Goal: Transaction & Acquisition: Subscribe to service/newsletter

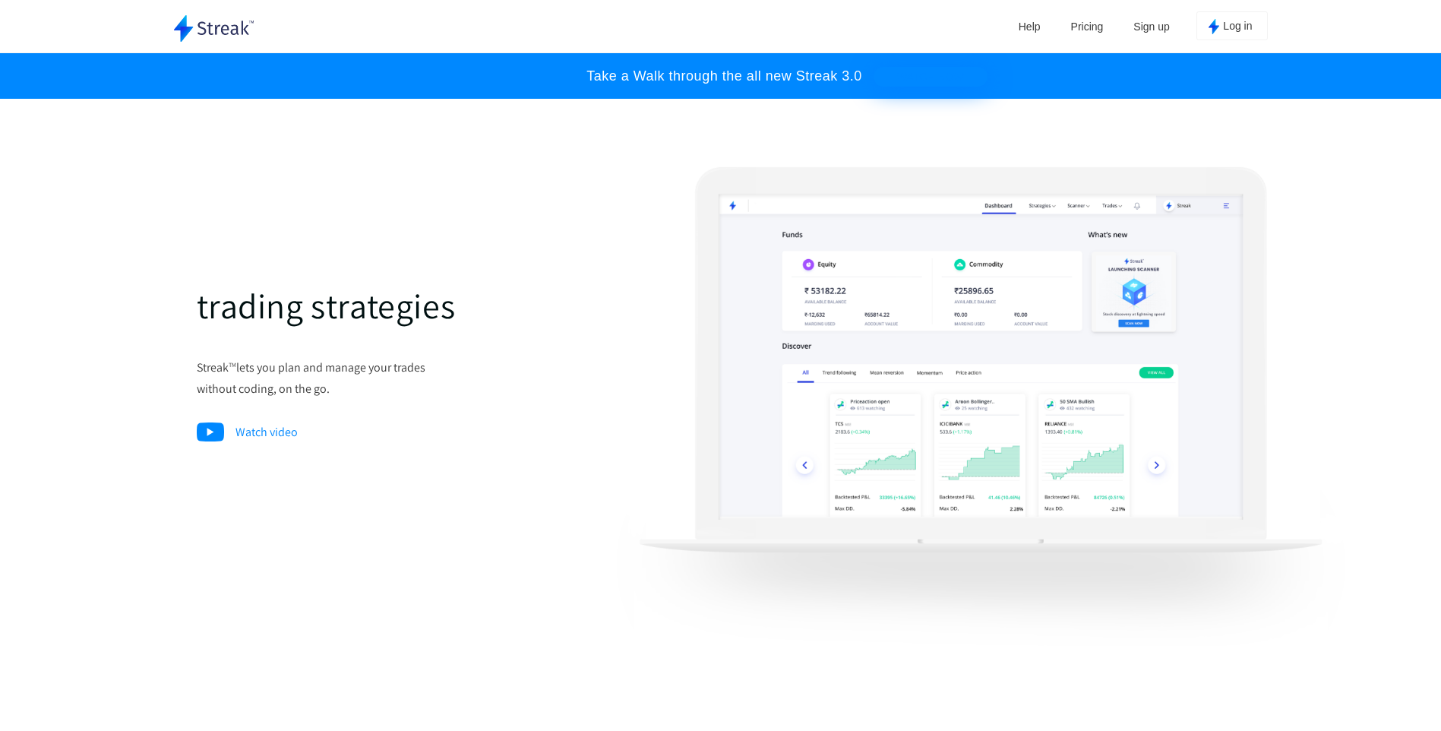
click at [1266, 531] on img at bounding box center [980, 406] width 729 height 479
click at [1338, 470] on img at bounding box center [980, 406] width 729 height 479
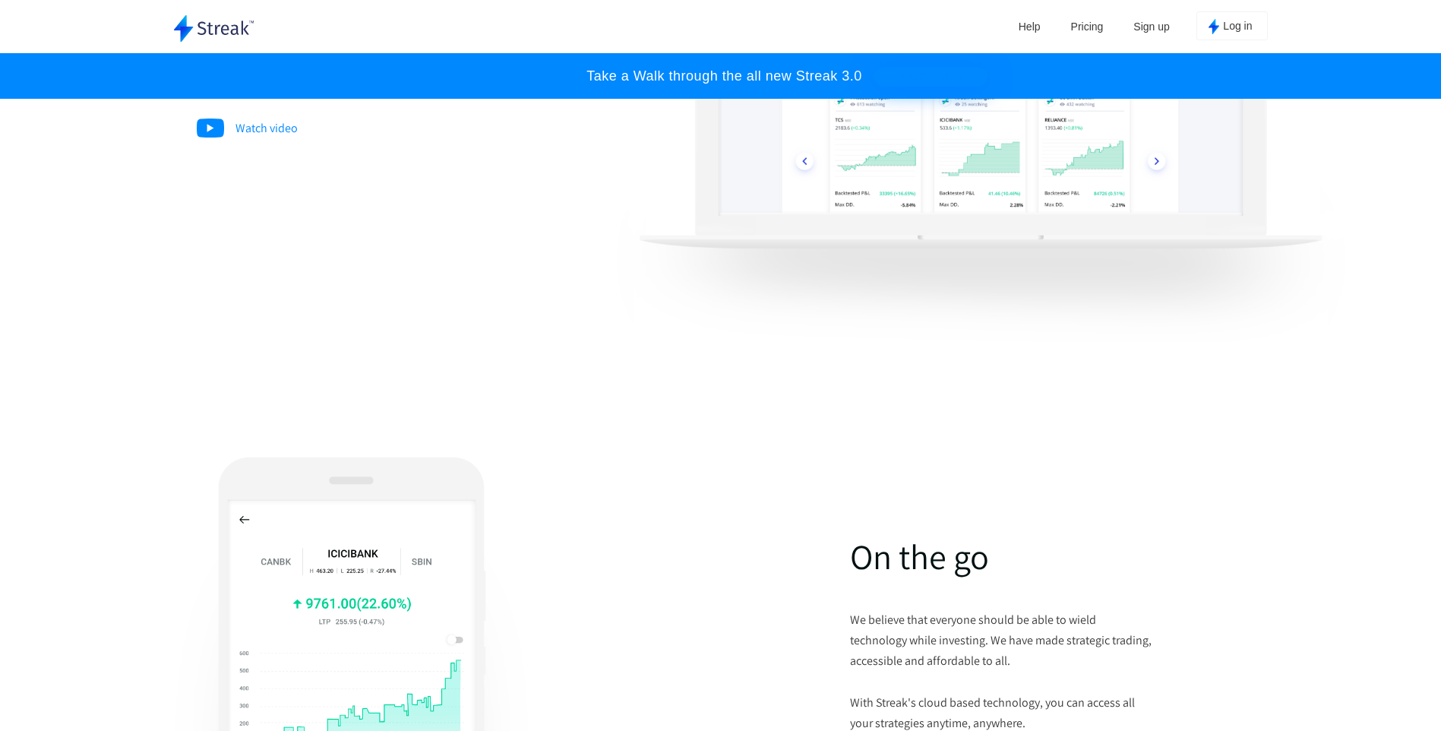
scroll to position [608, 0]
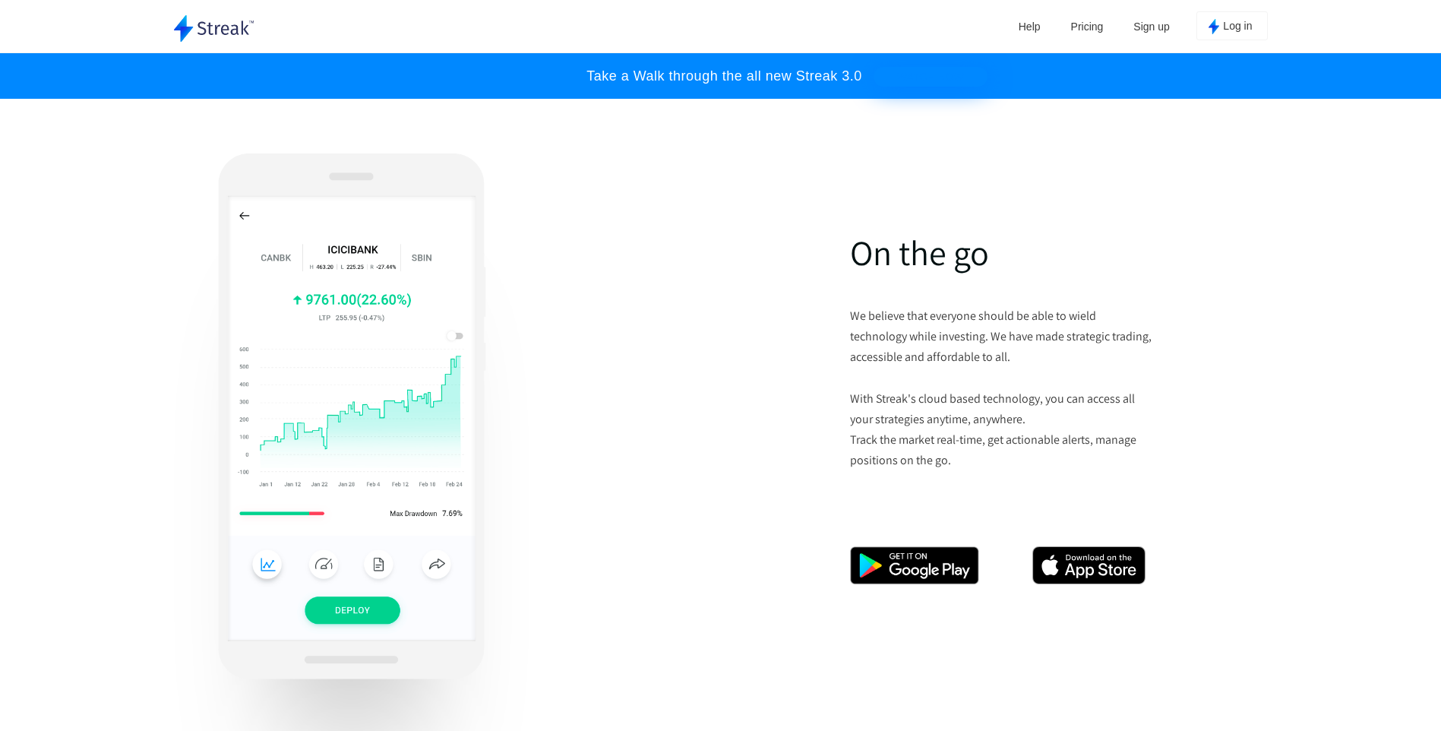
click at [959, 574] on img at bounding box center [914, 565] width 129 height 38
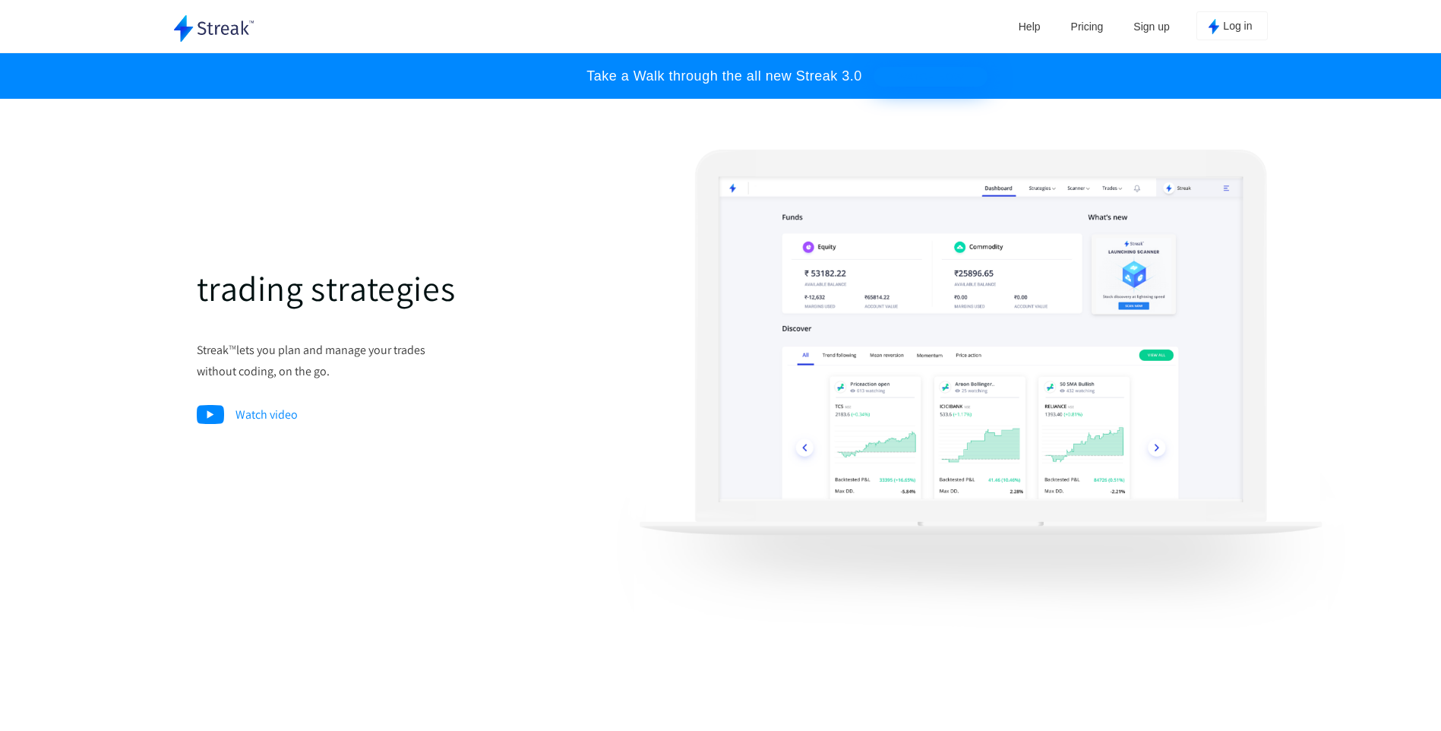
scroll to position [0, 0]
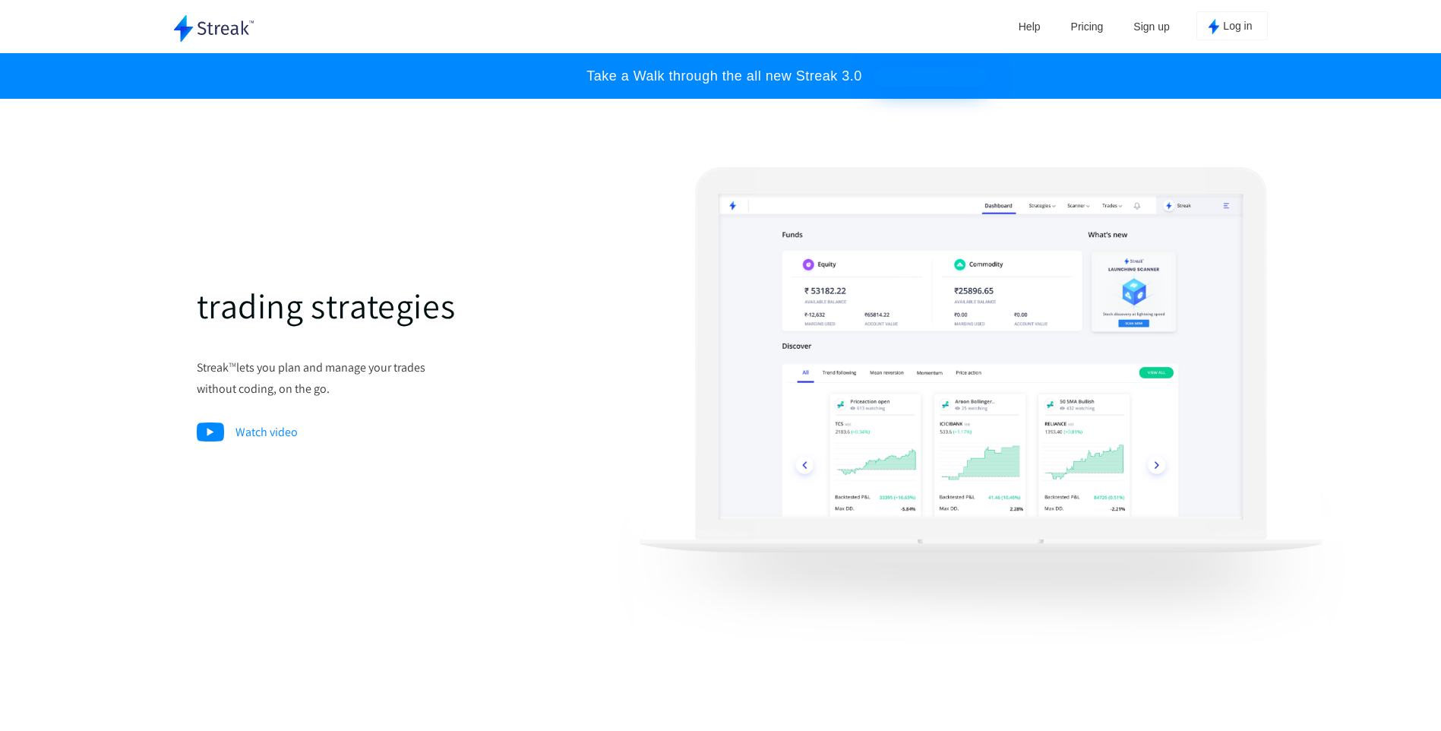
click at [1111, 33] on link "Pricing" at bounding box center [1087, 26] width 48 height 23
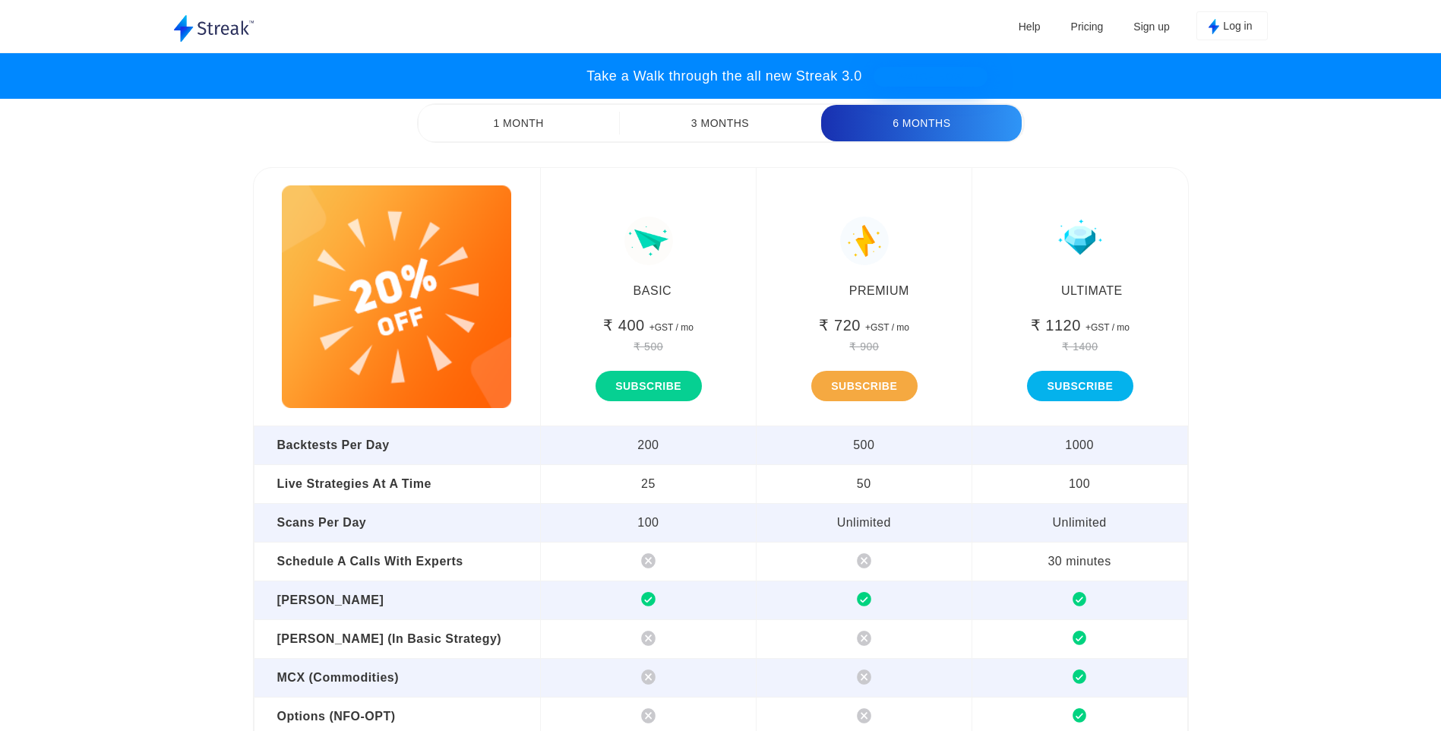
scroll to position [7040, 0]
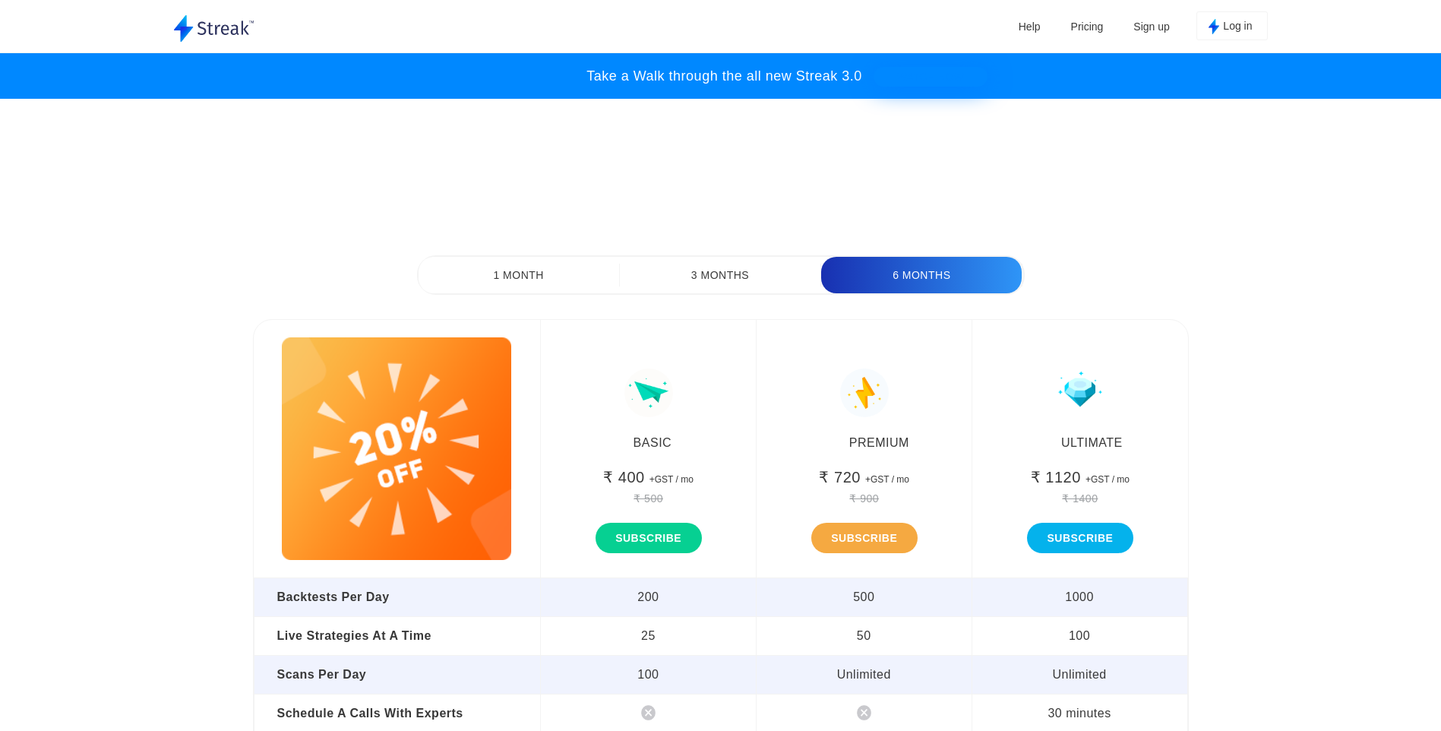
click at [734, 282] on button "3 Months" at bounding box center [720, 275] width 201 height 36
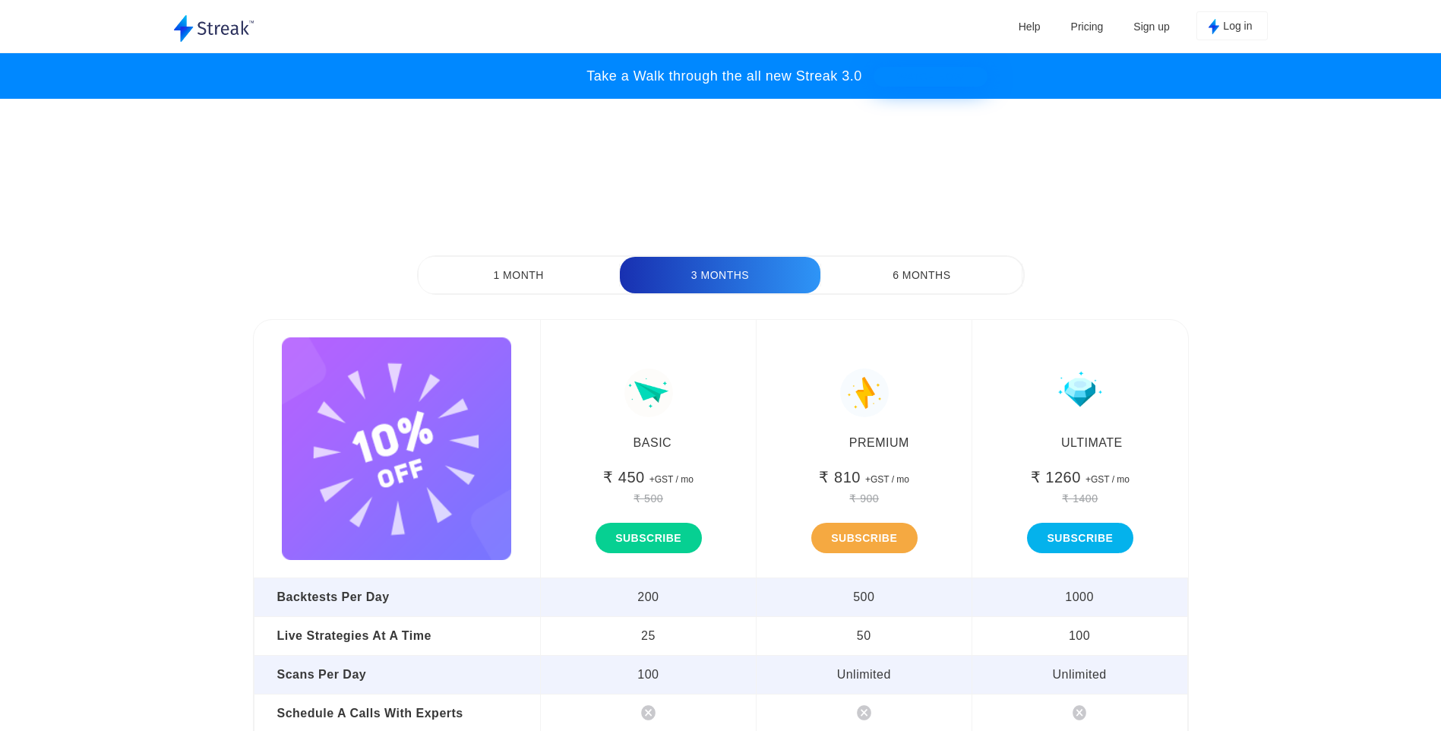
click at [528, 264] on button "1 Month" at bounding box center [519, 275] width 201 height 36
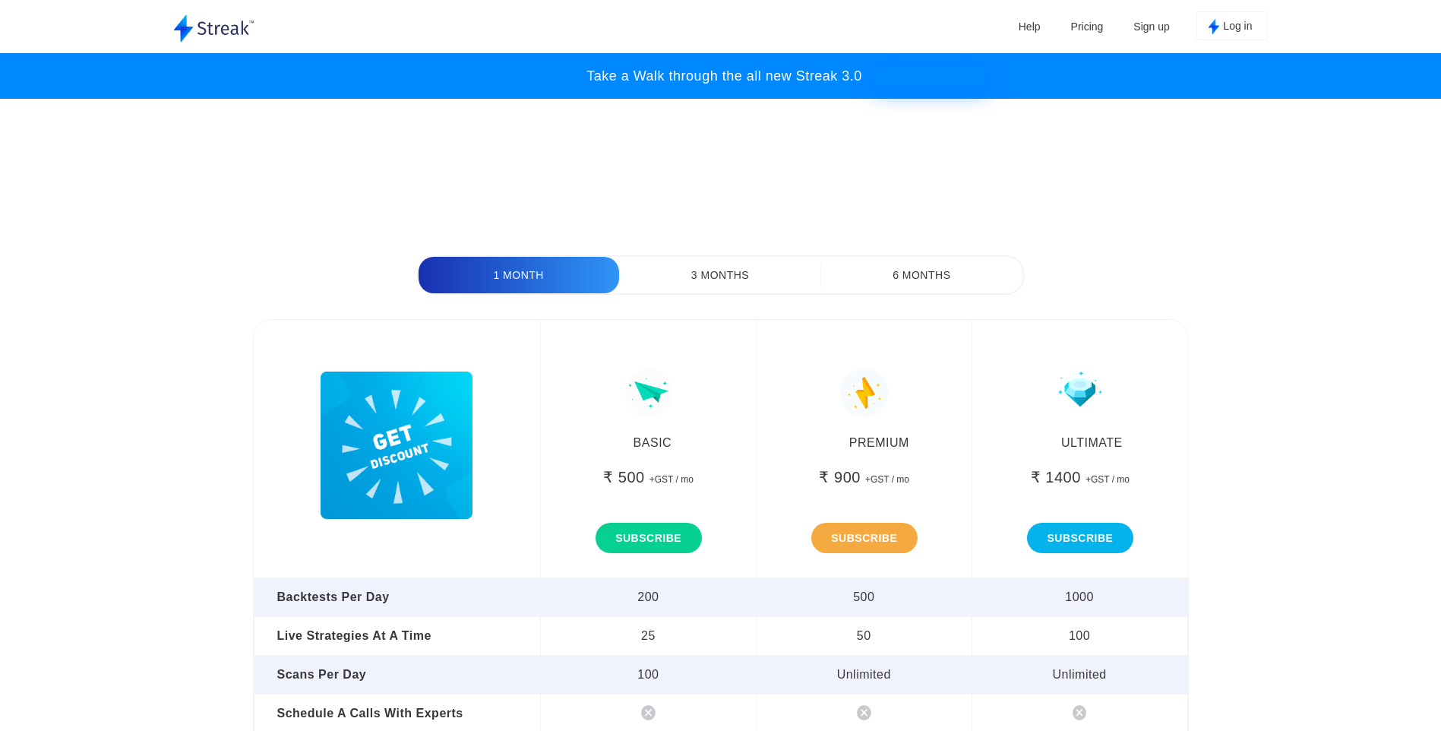
click at [946, 274] on button "6 Months" at bounding box center [921, 275] width 201 height 36
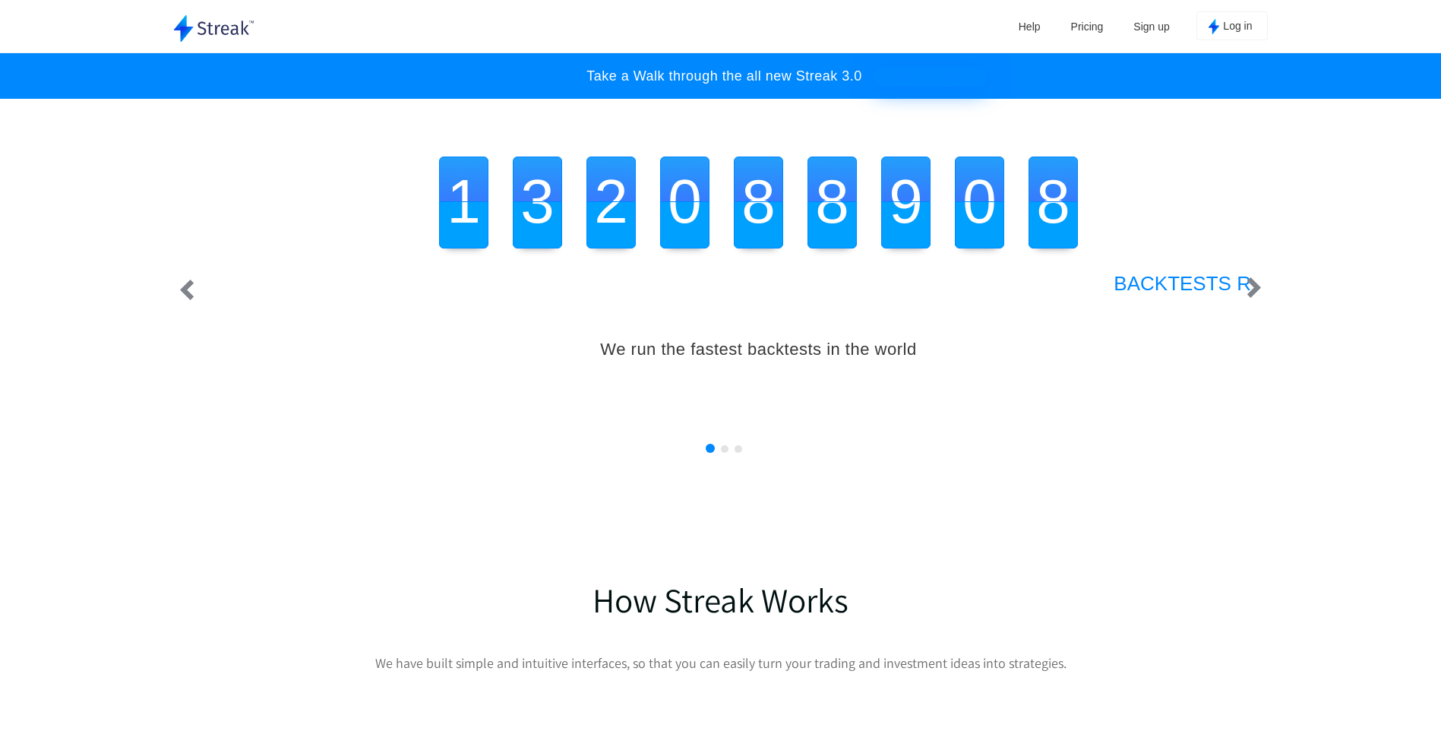
scroll to position [1370, 0]
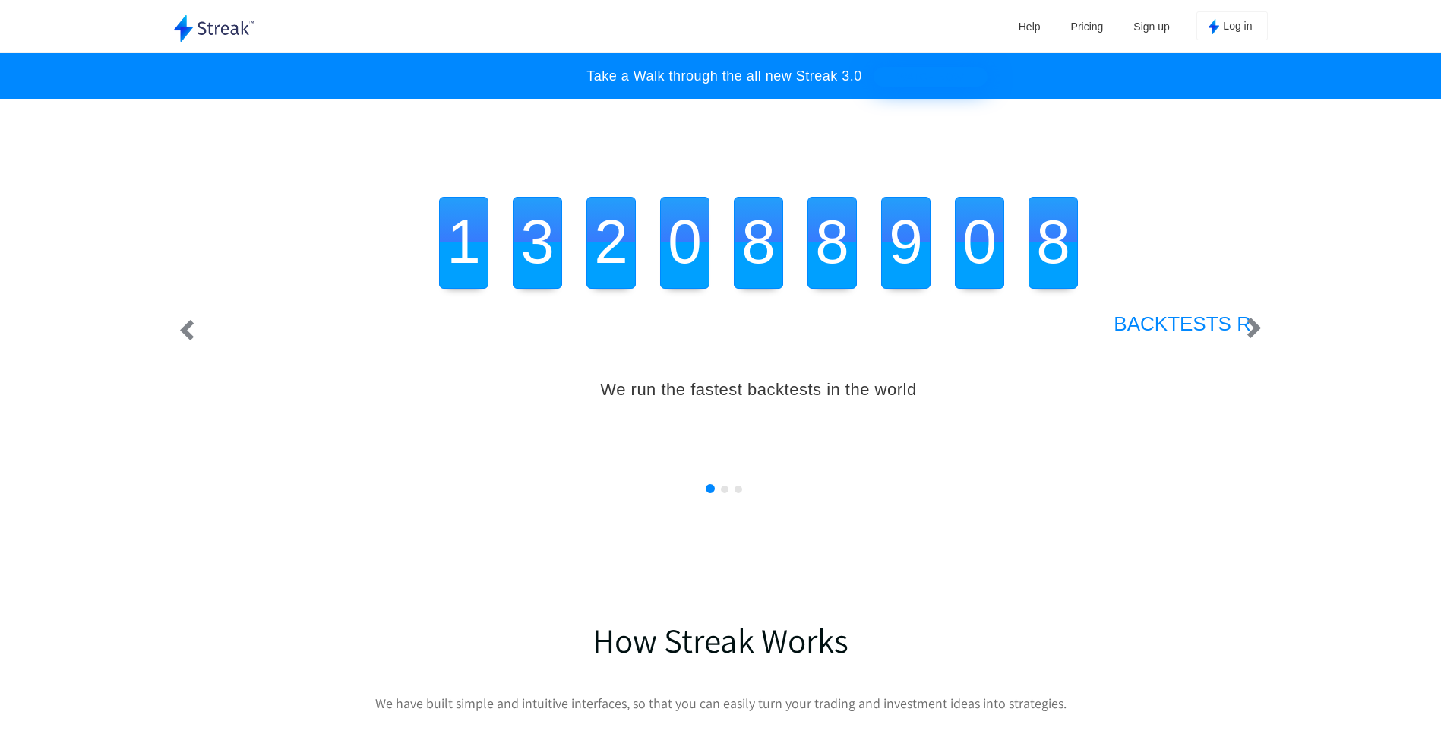
click at [1240, 336] on div "1 0 0 1 3 2 2 3 2 1 1 2 0 0 0 0 8 7 7 8 8 7 7 8 9 8 8 9 0 0 0 0 8 7 7 8 BACKTES…" at bounding box center [758, 333] width 1139 height 273
click at [1200, 326] on h3 "BACKTESTS RUN" at bounding box center [759, 324] width 1042 height 24
click at [1261, 328] on img "button" at bounding box center [1254, 328] width 14 height 21
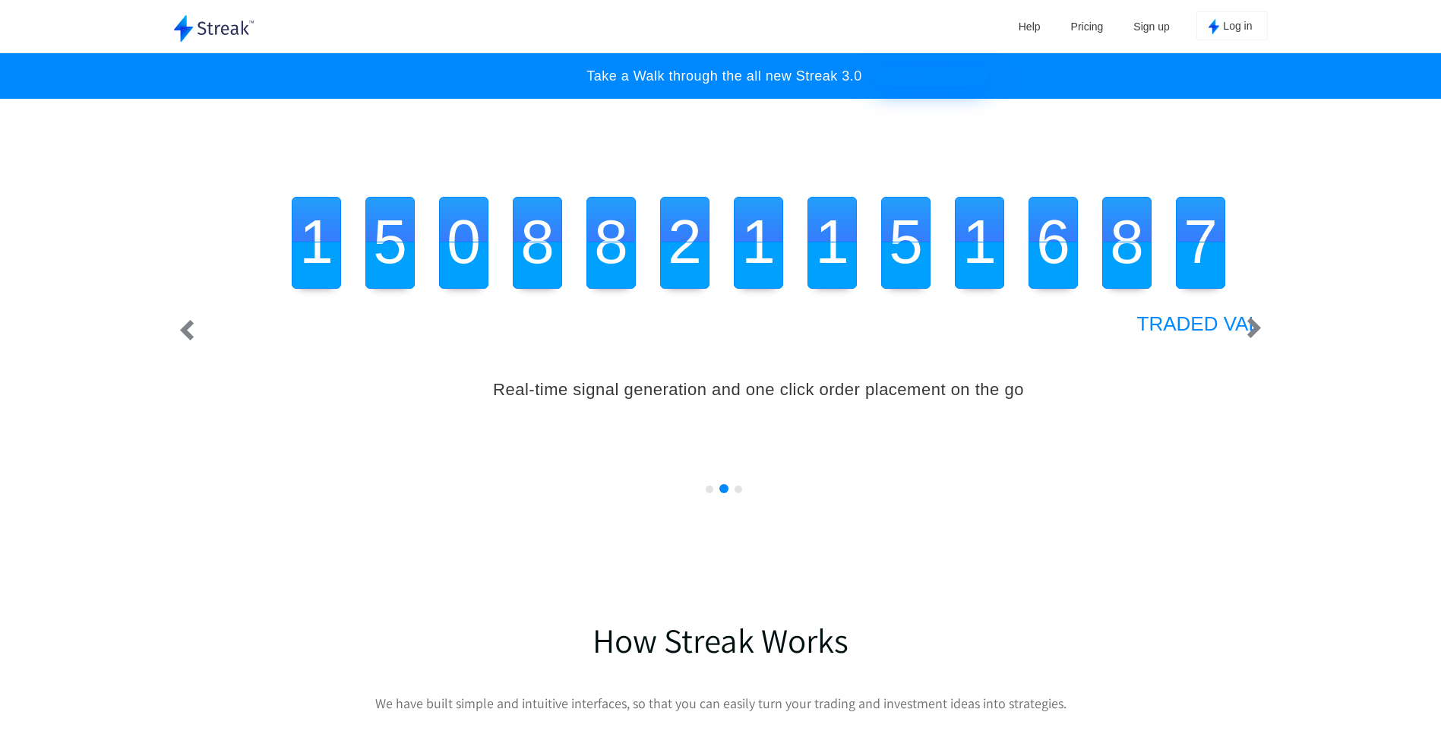
click at [1261, 328] on img "button" at bounding box center [1254, 328] width 14 height 21
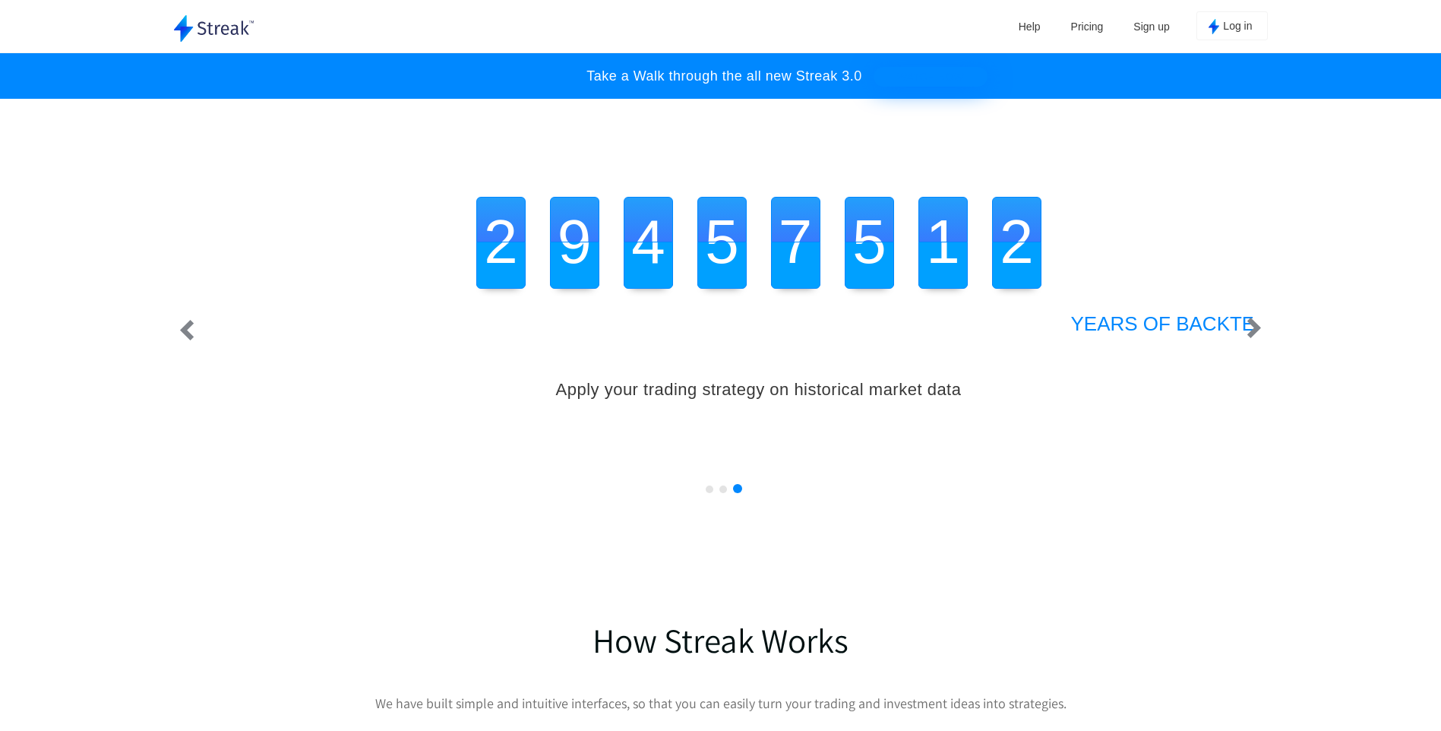
click at [1261, 329] on img "button" at bounding box center [1254, 328] width 14 height 21
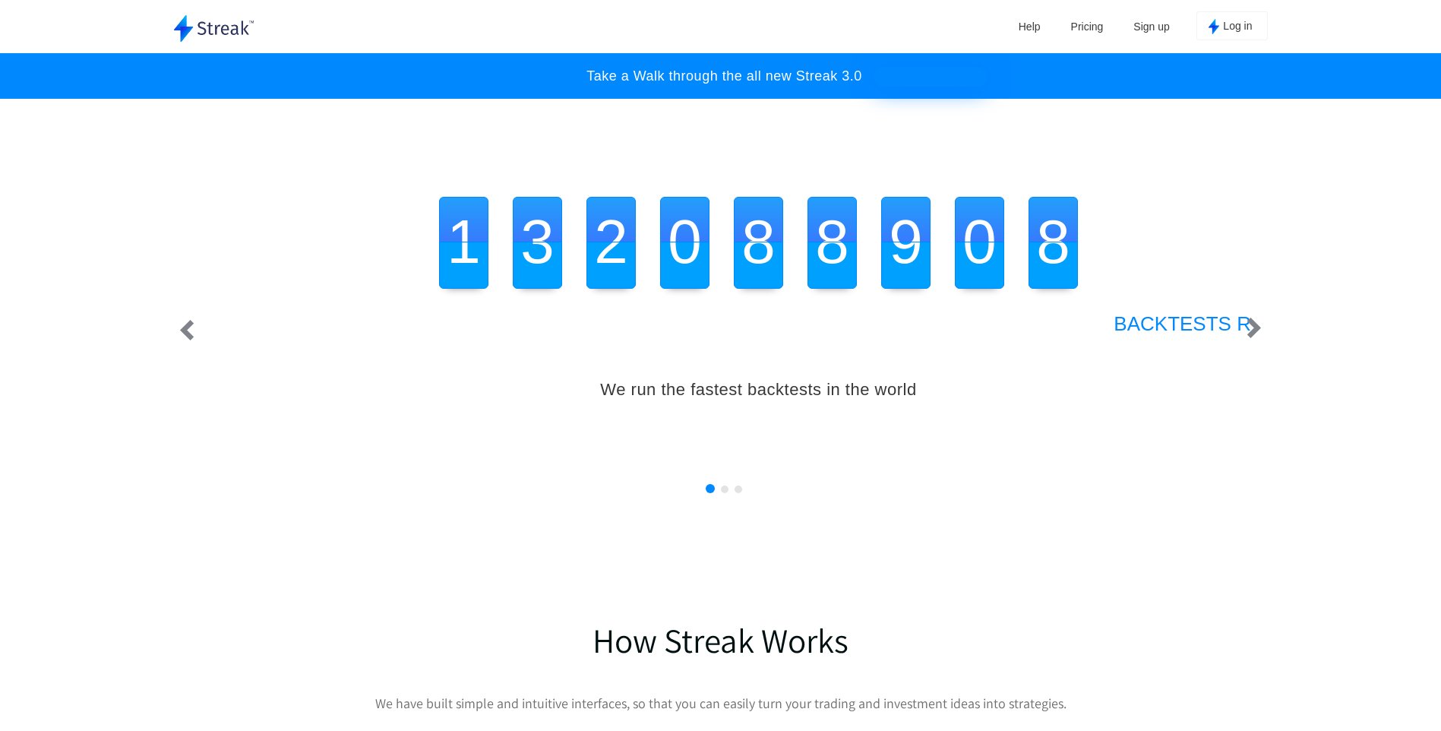
click at [1261, 329] on img "button" at bounding box center [1254, 328] width 14 height 21
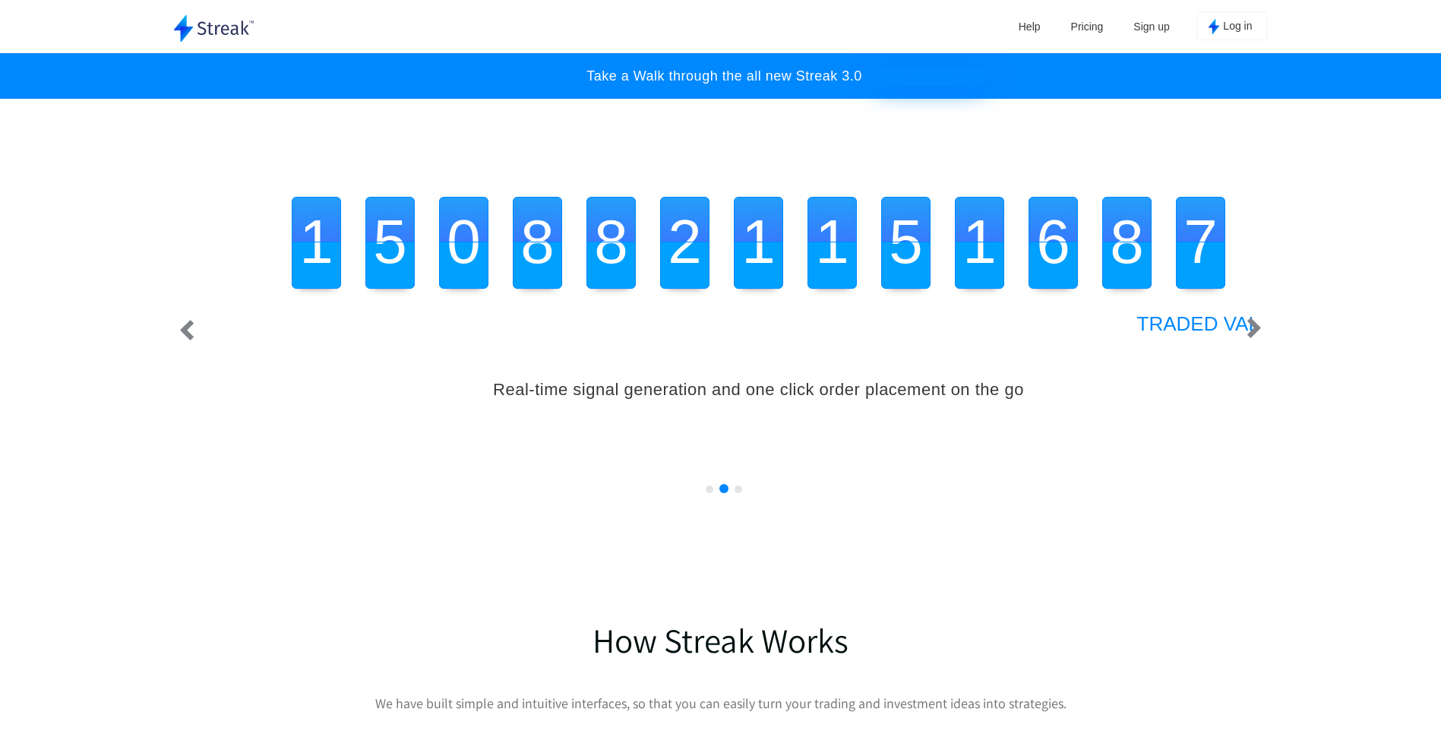
click at [1261, 329] on img "button" at bounding box center [1254, 328] width 14 height 21
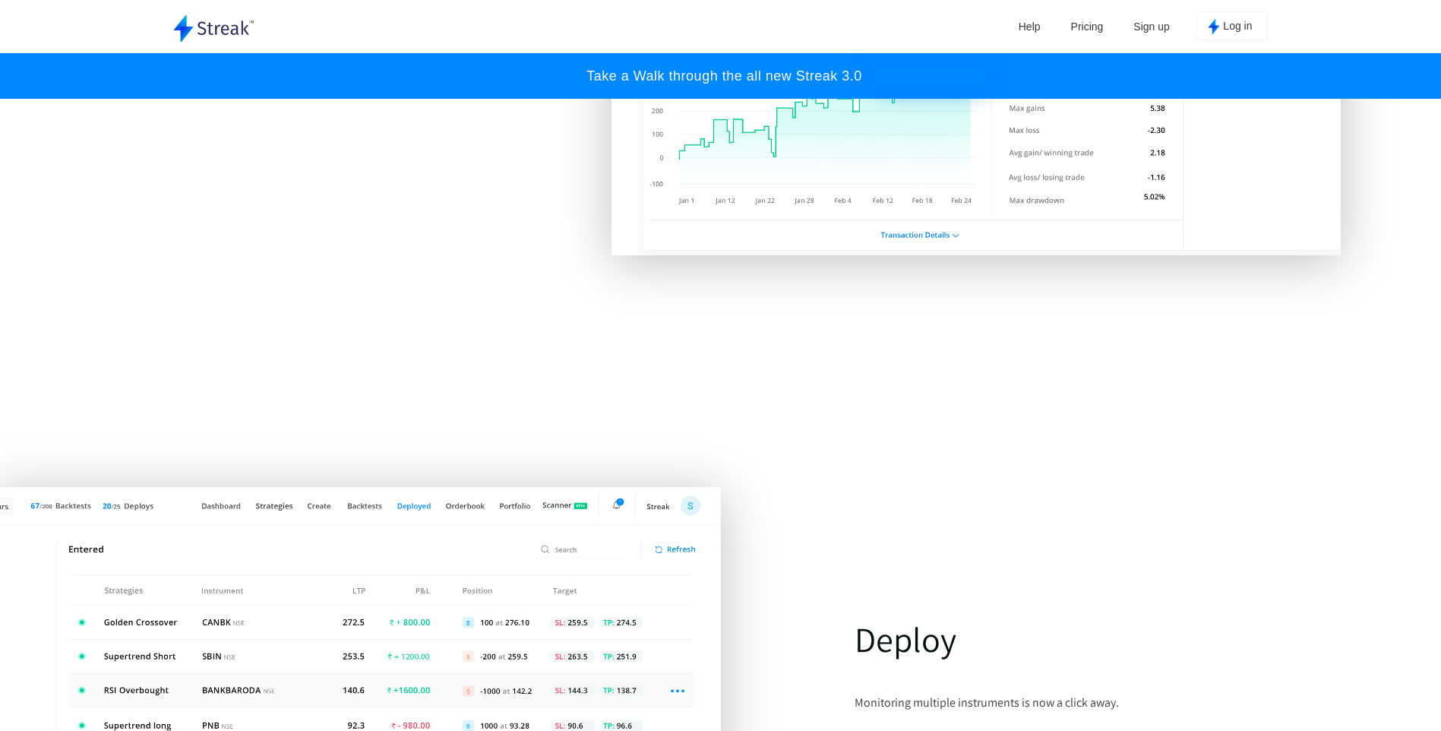
scroll to position [3421, 0]
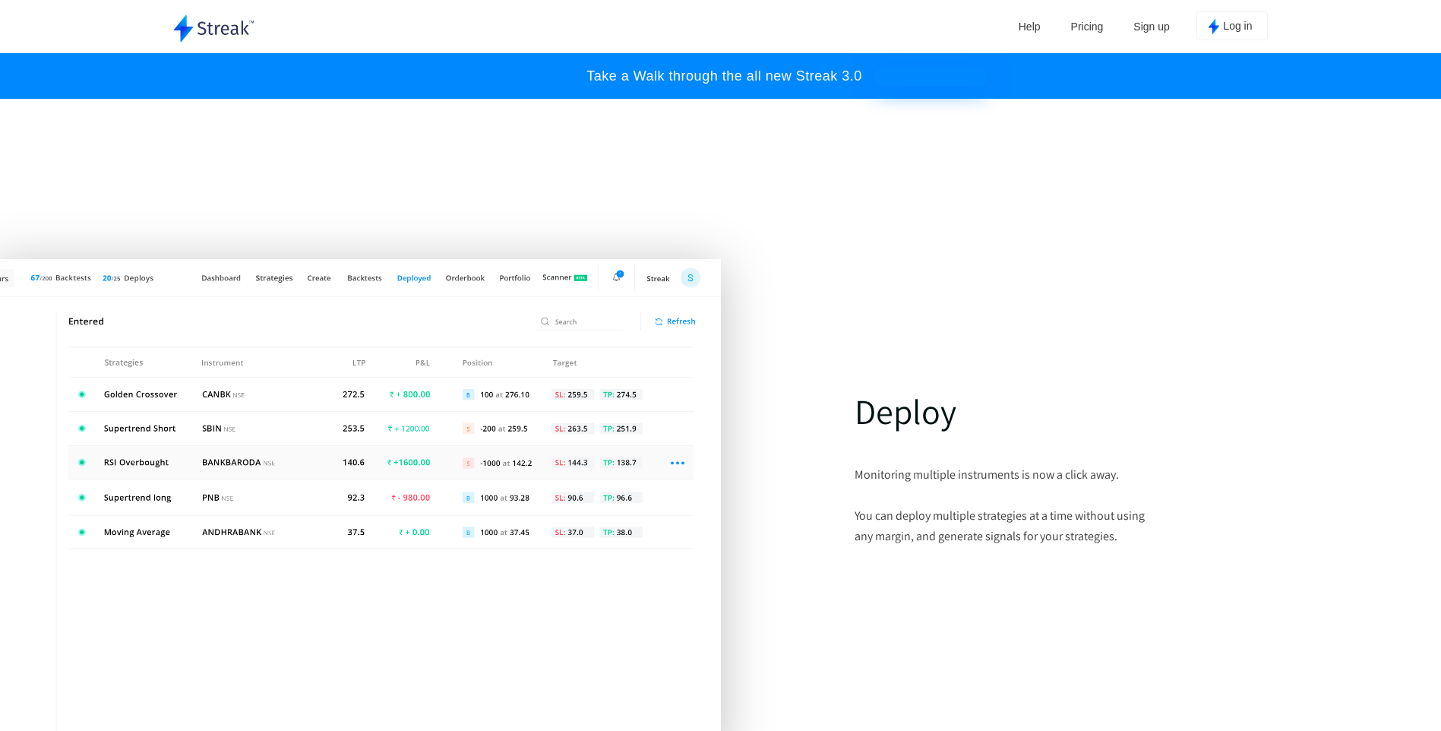
click at [1177, 30] on link "Sign up" at bounding box center [1151, 26] width 51 height 23
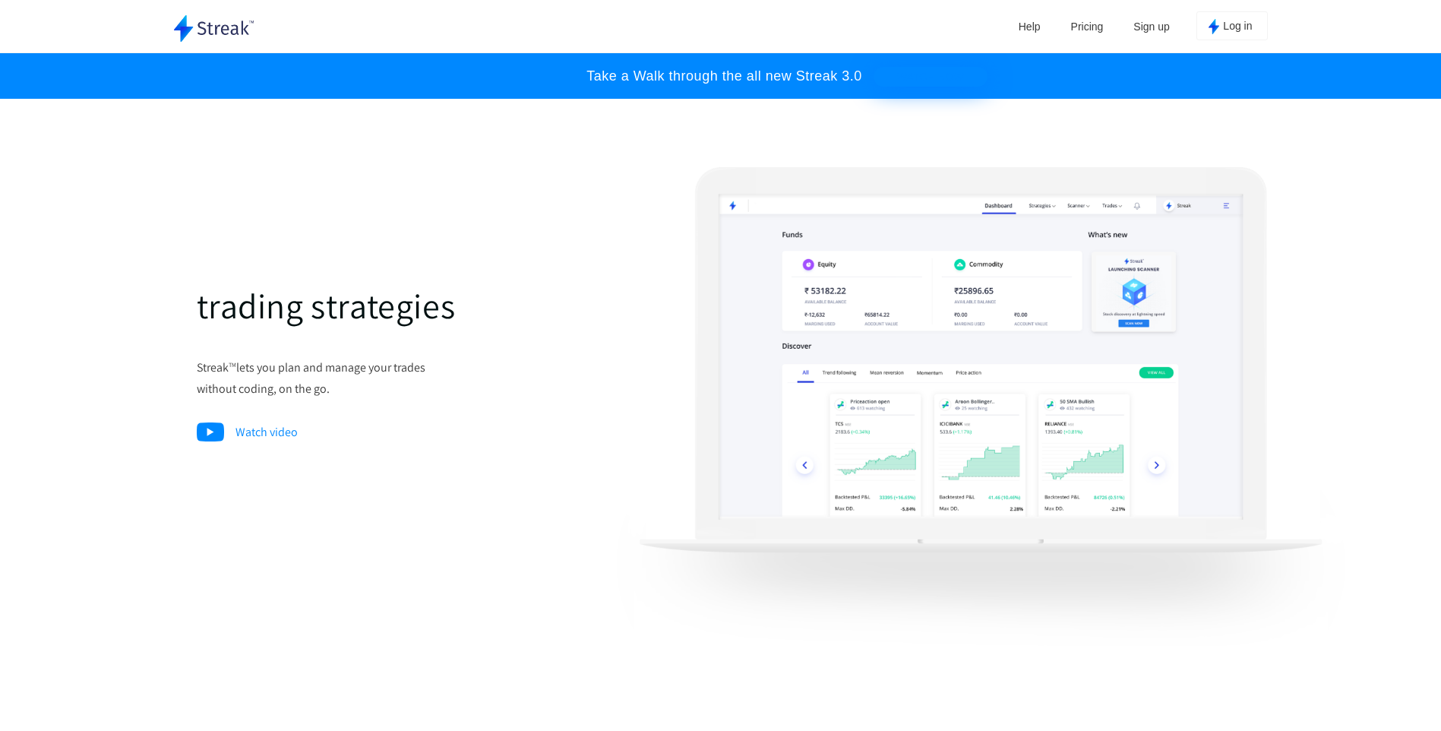
click at [229, 432] on p "Watch video" at bounding box center [248, 432] width 102 height 21
click at [1159, 27] on ul "Help Pricing Sign up Log in" at bounding box center [1137, 27] width 261 height 55
click at [1167, 25] on link "Sign up" at bounding box center [1151, 26] width 51 height 23
